Goal: Task Accomplishment & Management: Manage account settings

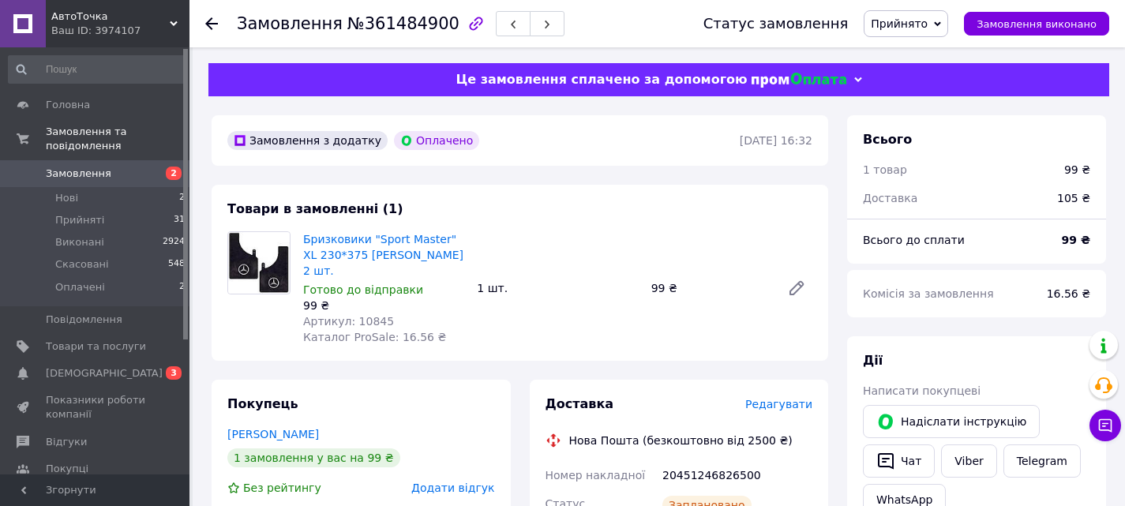
click at [92, 167] on span "Замовлення" at bounding box center [79, 174] width 66 height 14
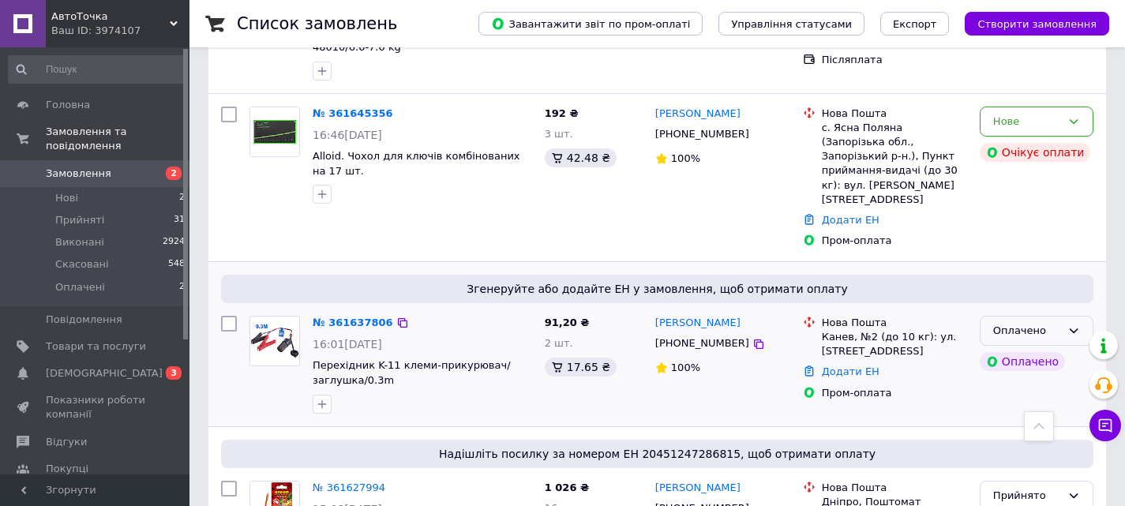
scroll to position [395, 0]
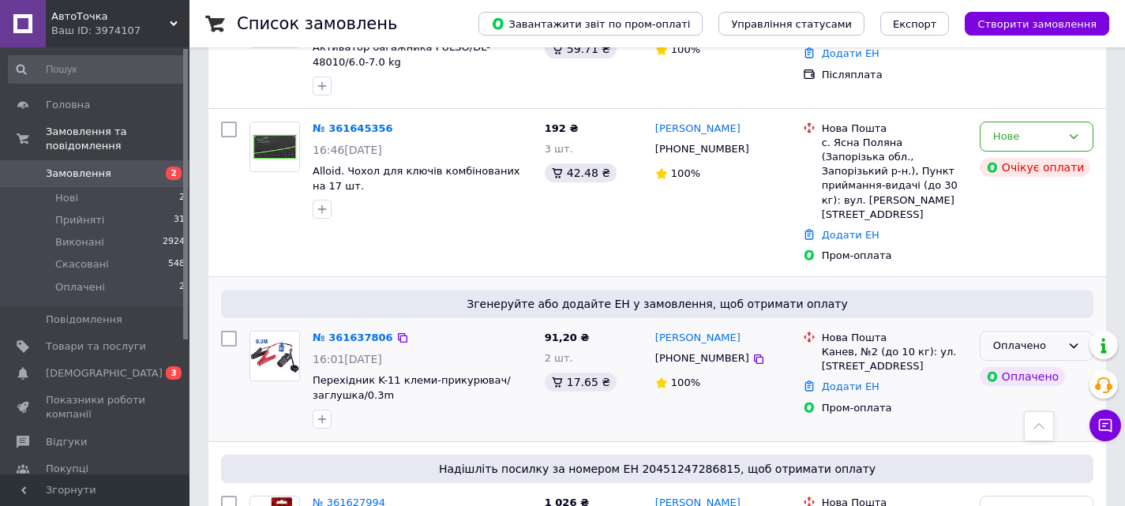
click at [806, 338] on div "Оплачено" at bounding box center [1027, 346] width 68 height 17
click at [806, 364] on li "Прийнято" at bounding box center [1037, 378] width 112 height 29
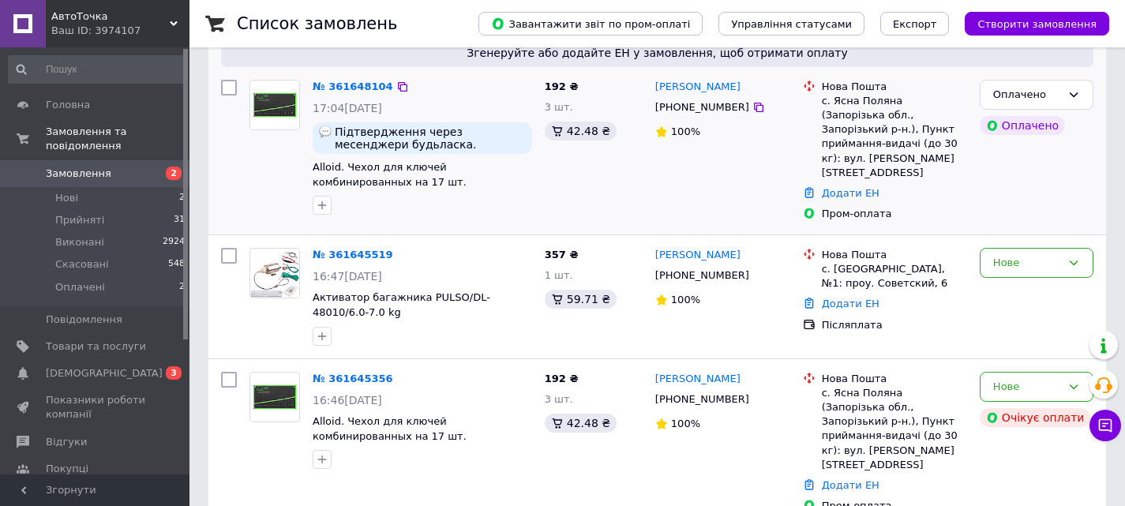
scroll to position [158, 0]
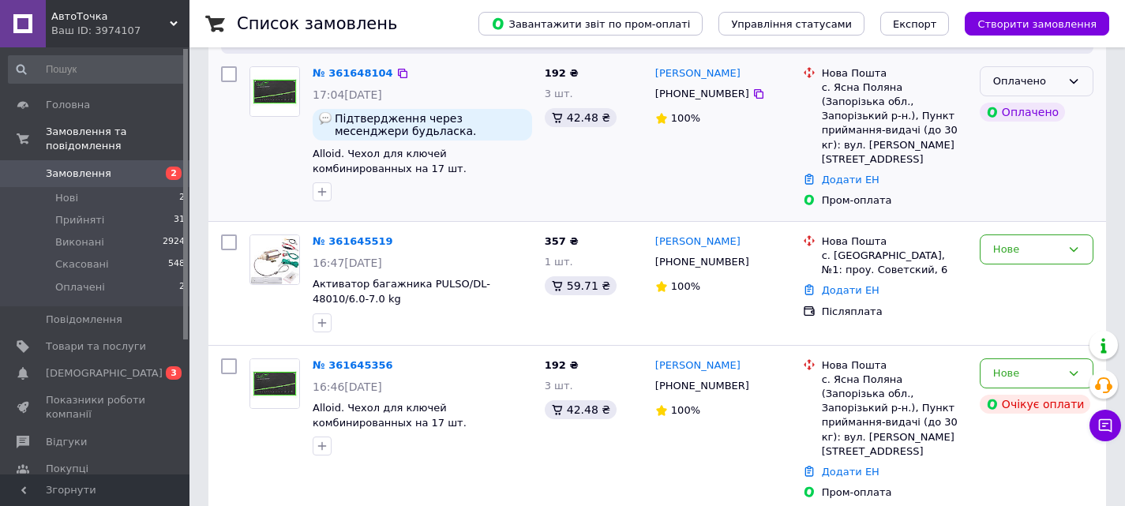
click at [806, 81] on div "Оплачено" at bounding box center [1027, 81] width 68 height 17
click at [806, 114] on li "Прийнято" at bounding box center [1037, 113] width 112 height 29
click at [806, 246] on div "Нове" at bounding box center [1027, 250] width 68 height 17
click at [806, 278] on li "Прийнято" at bounding box center [1037, 282] width 112 height 29
click at [806, 368] on div "Нове" at bounding box center [1027, 374] width 68 height 17
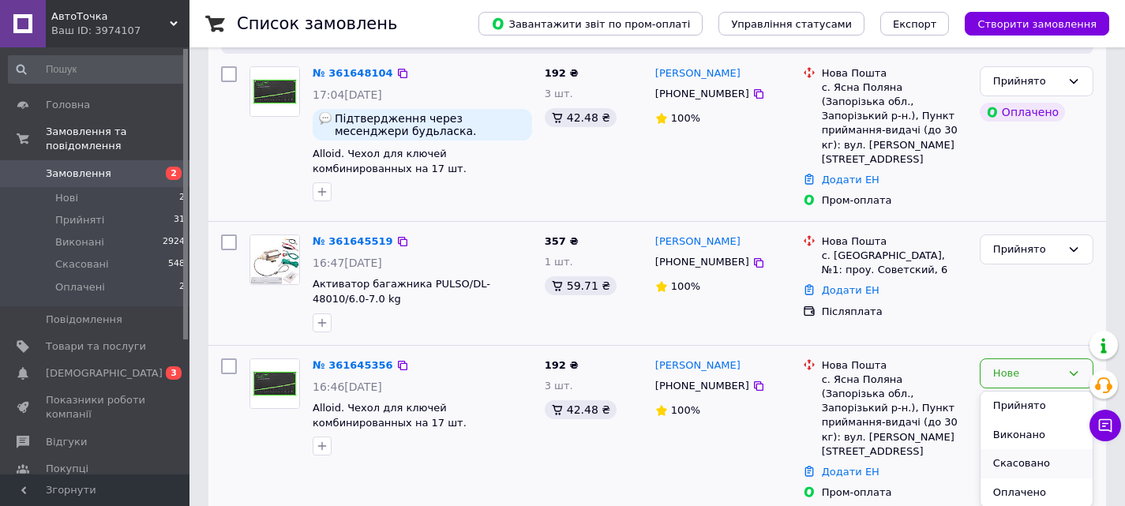
click at [806, 458] on li "Скасовано" at bounding box center [1037, 463] width 112 height 29
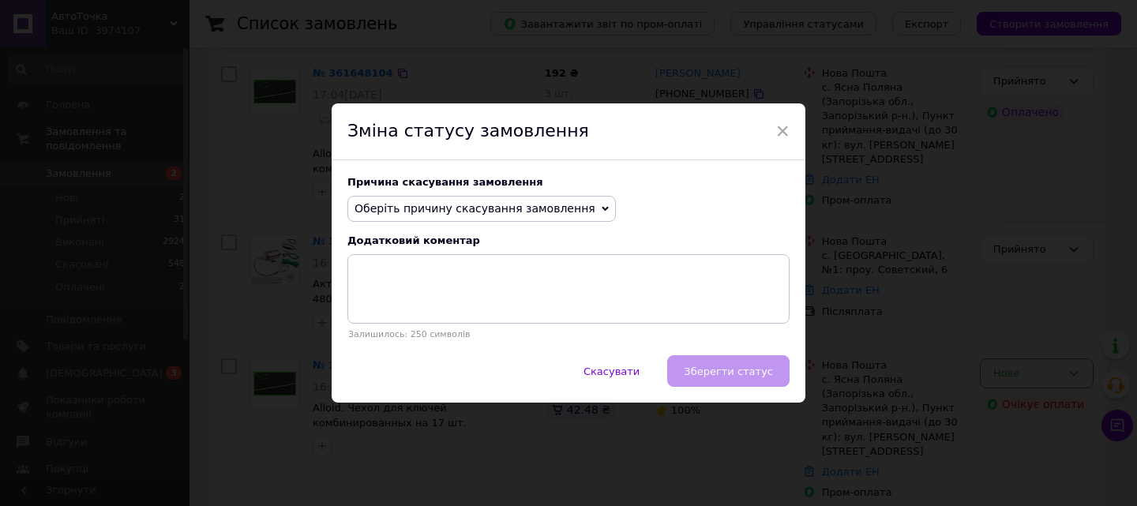
click at [452, 215] on span "Оберіть причину скасування замовлення" at bounding box center [475, 208] width 241 height 13
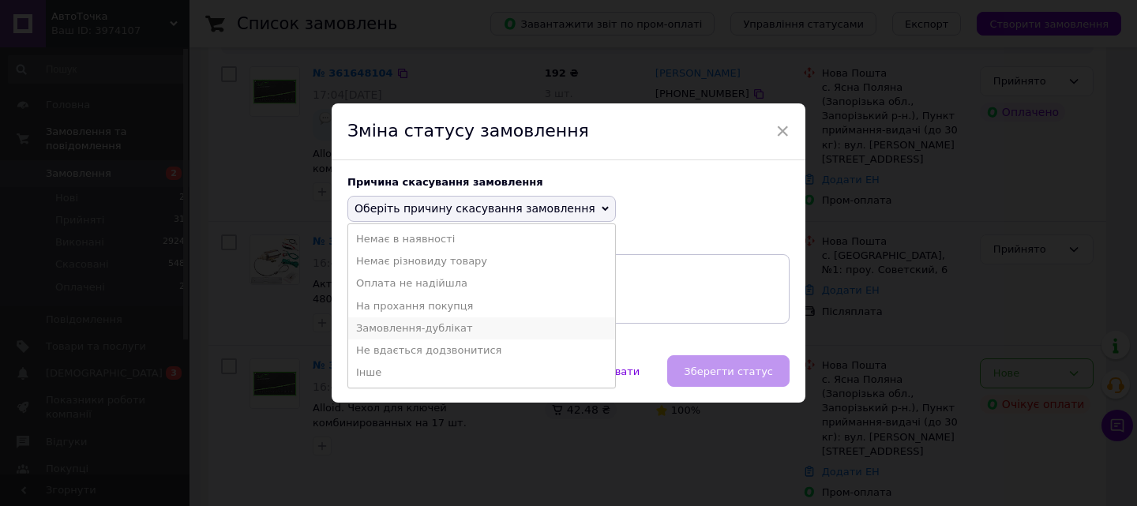
click at [419, 331] on li "Замовлення-дублікат" at bounding box center [481, 328] width 267 height 22
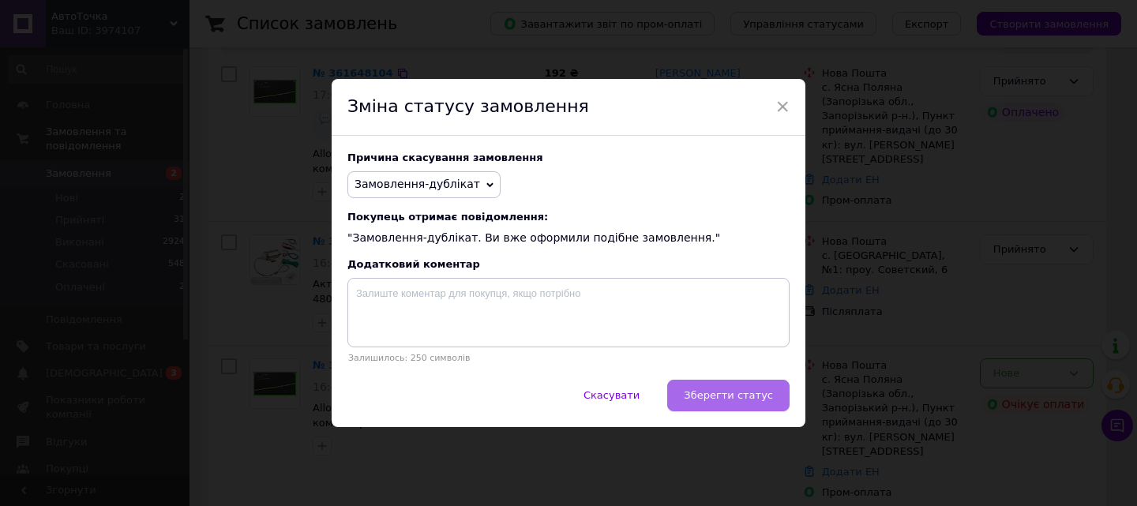
click at [726, 399] on span "Зберегти статус" at bounding box center [728, 395] width 89 height 12
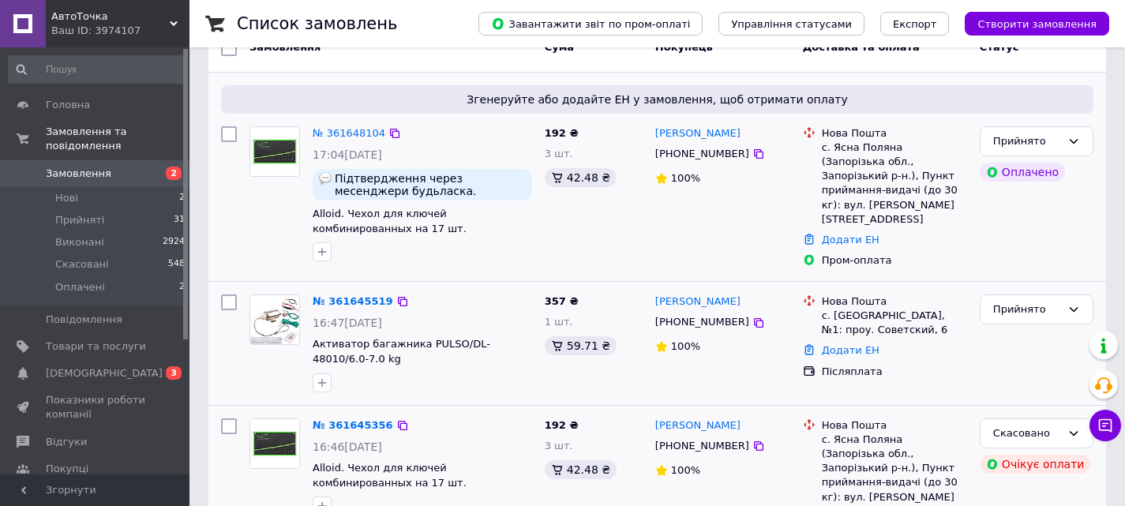
scroll to position [79, 0]
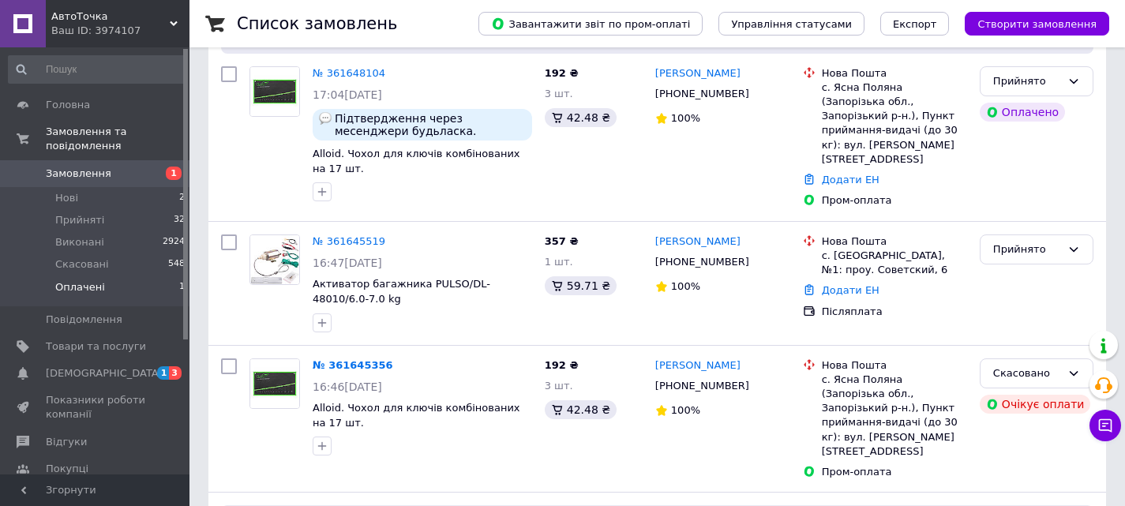
click at [149, 279] on li "Оплачені 1" at bounding box center [97, 291] width 194 height 30
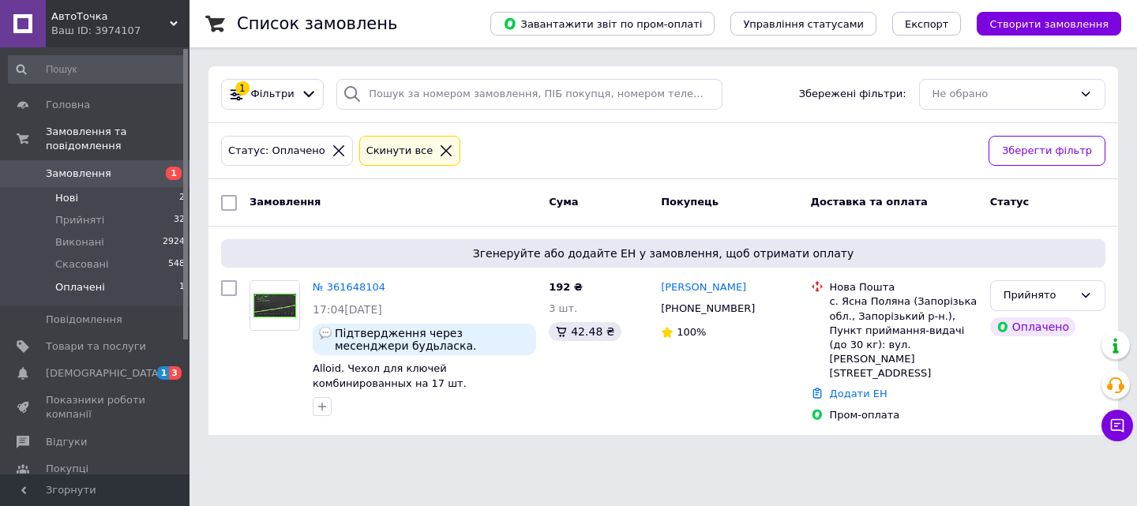
click at [79, 187] on li "Нові 2" at bounding box center [97, 198] width 194 height 22
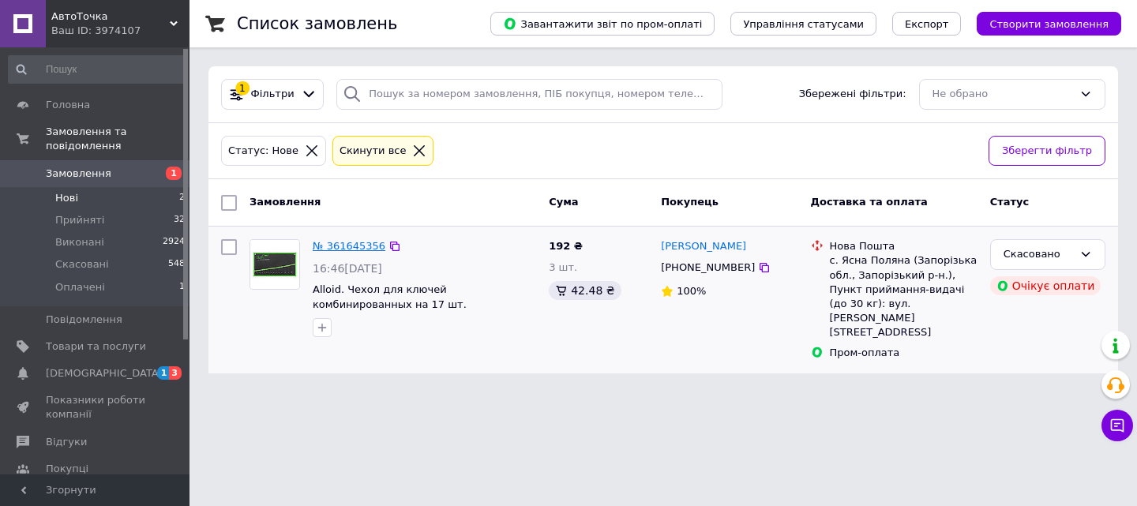
click at [347, 251] on link "№ 361645356" at bounding box center [349, 246] width 73 height 12
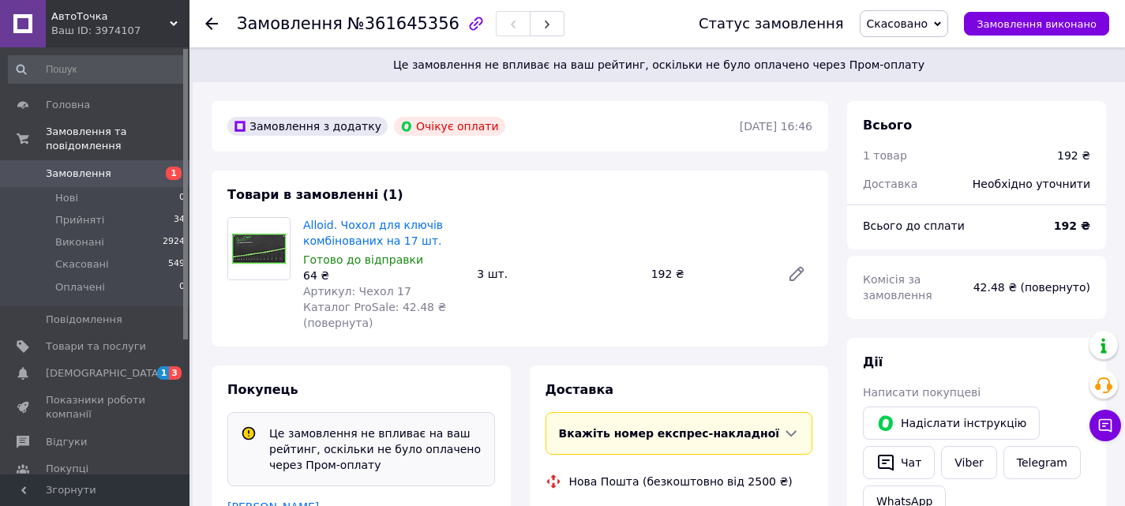
click at [75, 167] on span "Замовлення" at bounding box center [79, 174] width 66 height 14
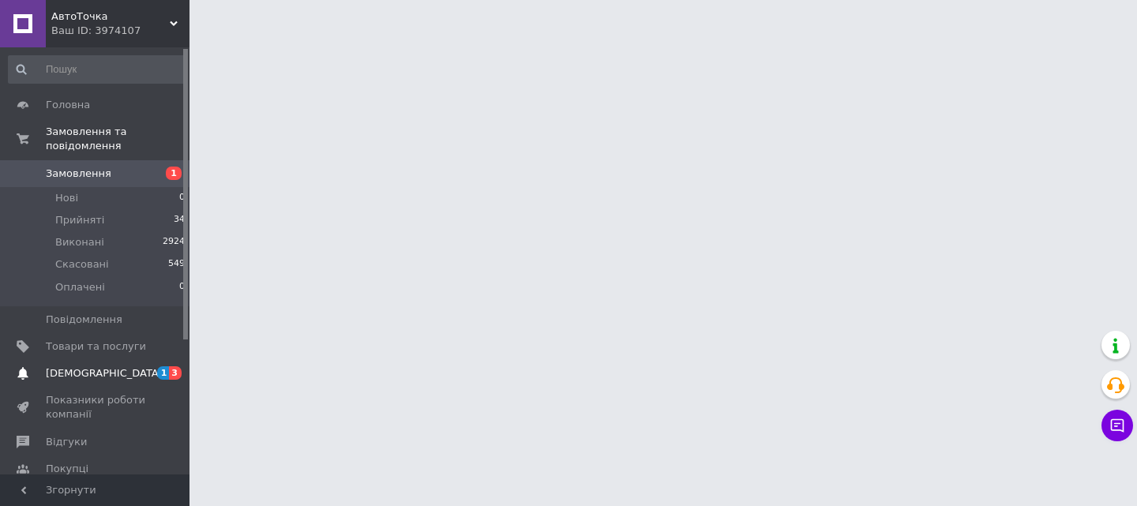
click at [64, 366] on span "[DEMOGRAPHIC_DATA]" at bounding box center [104, 373] width 117 height 14
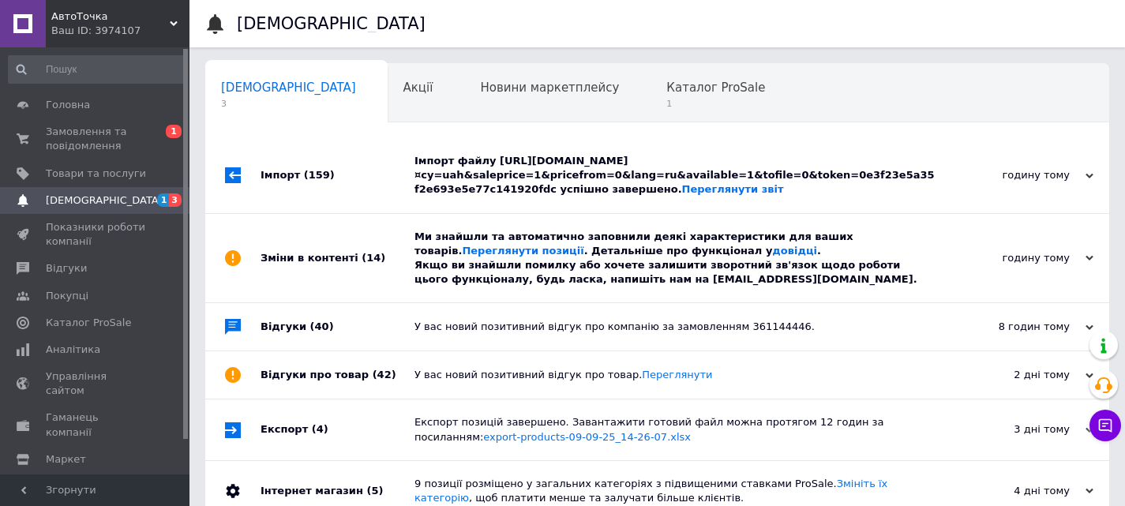
click at [512, 272] on div "Ми знайшли та автоматично заповнили деякі характеристики для ваших товарів. Пер…" at bounding box center [675, 259] width 521 height 58
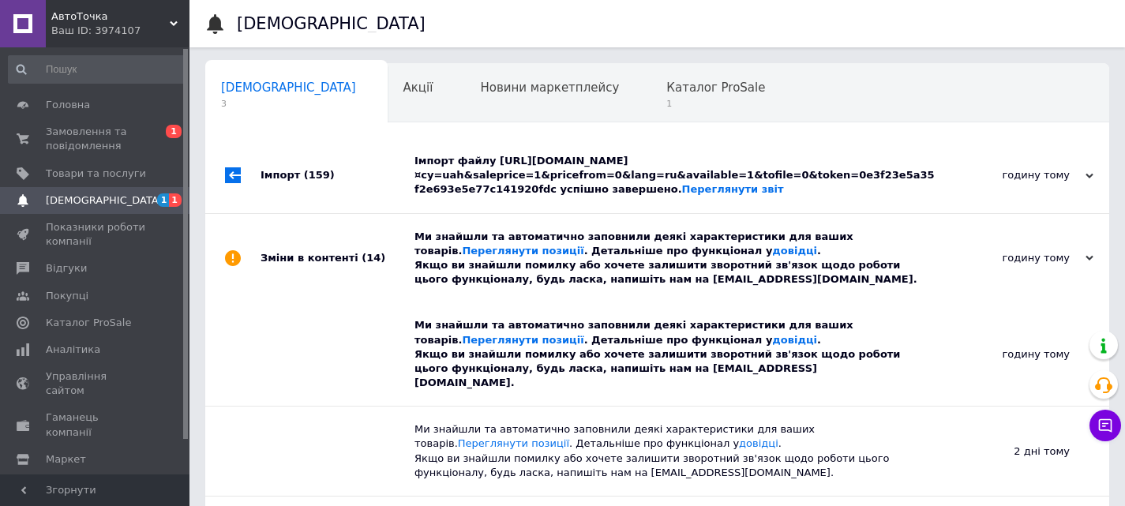
click at [536, 162] on div "Імпорт файлу [URL][DOMAIN_NAME]¤cy=uah&saleprice=1&pricefrom=0&lang=ru&availabl…" at bounding box center [675, 175] width 521 height 43
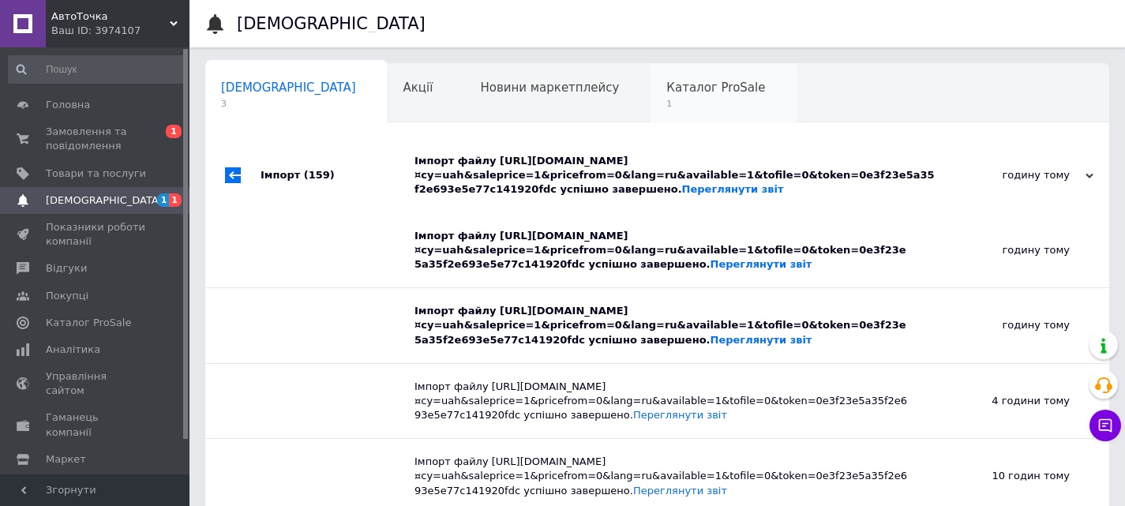
click at [666, 103] on span "1" at bounding box center [715, 104] width 99 height 12
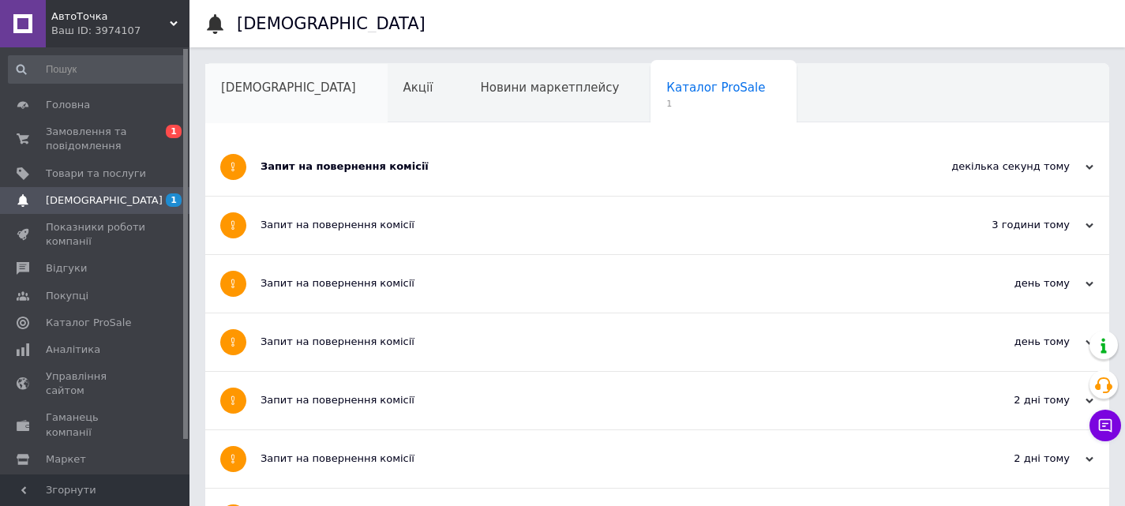
click at [241, 89] on span "[DEMOGRAPHIC_DATA]" at bounding box center [288, 88] width 135 height 14
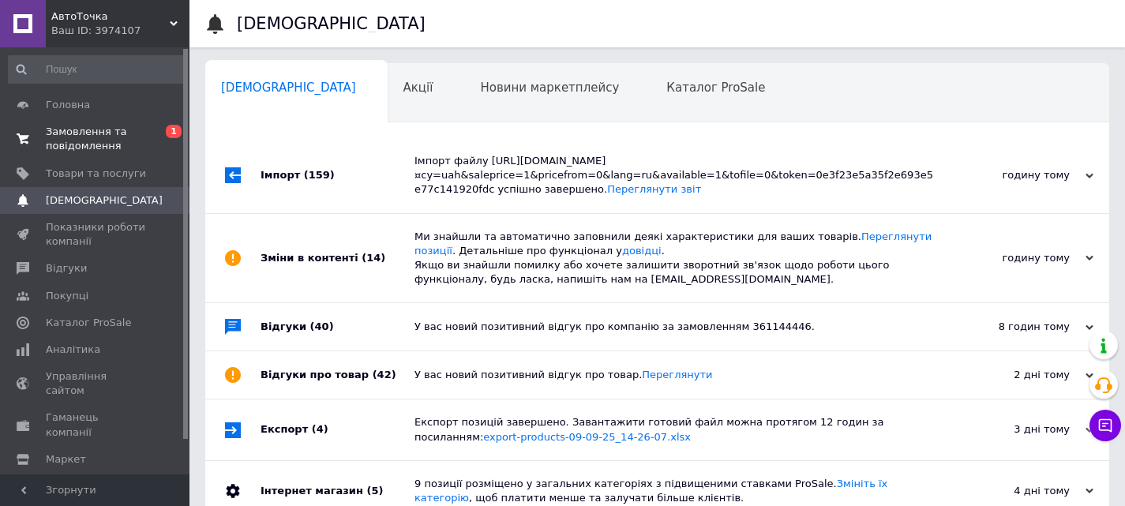
click at [58, 134] on span "Замовлення та повідомлення" at bounding box center [96, 139] width 100 height 28
